Goal: Navigation & Orientation: Find specific page/section

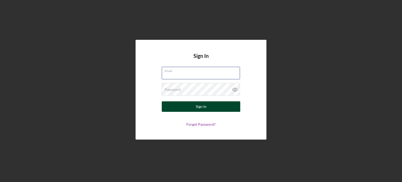
type input "[EMAIL_ADDRESS][DOMAIN_NAME]"
click at [172, 105] on button "Sign In" at bounding box center [201, 106] width 79 height 10
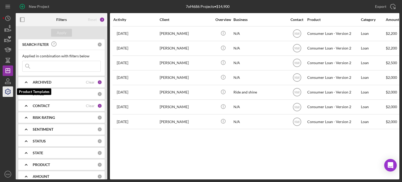
click at [7, 92] on polyline "button" at bounding box center [7, 91] width 1 height 1
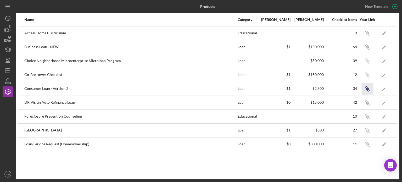
click at [369, 89] on icon "Icon/Link" at bounding box center [368, 89] width 12 height 12
